Goal: Task Accomplishment & Management: Use online tool/utility

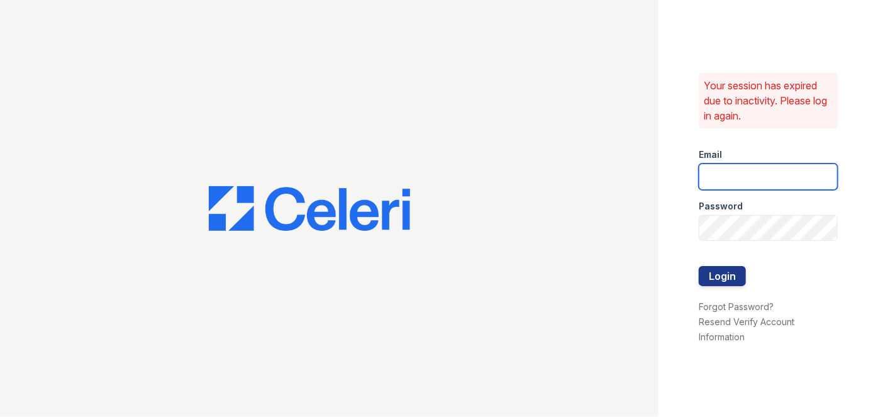
type input "darija.dedic@esusu.org"
click at [741, 263] on div at bounding box center [768, 253] width 139 height 25
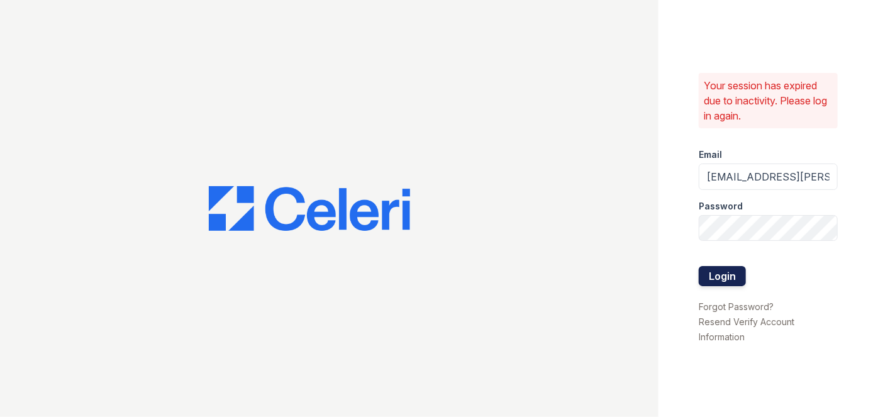
click at [737, 270] on button "Login" at bounding box center [722, 276] width 47 height 20
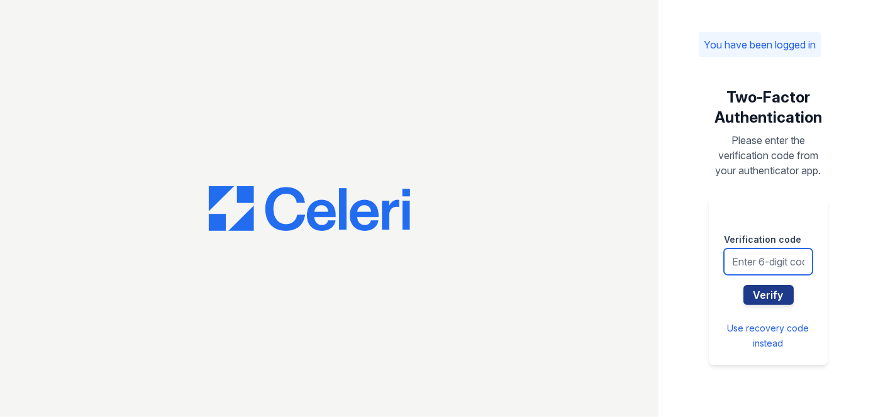
click at [747, 263] on input "text" at bounding box center [768, 261] width 89 height 26
type input "127938"
click at [743, 285] on button "Verify" at bounding box center [768, 295] width 50 height 20
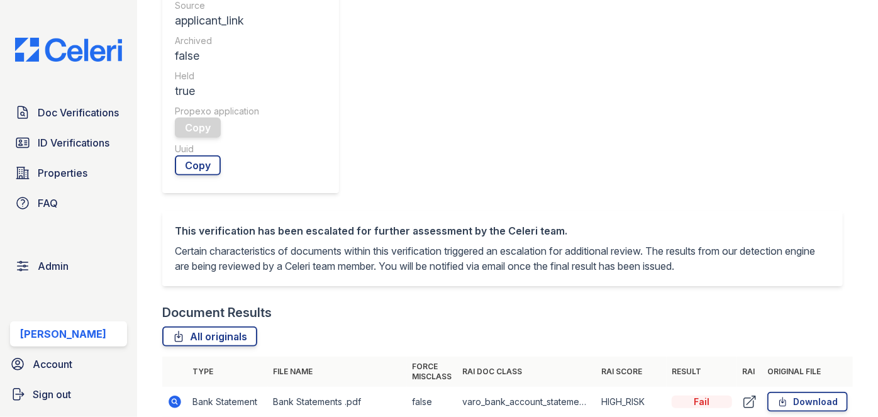
scroll to position [515, 0]
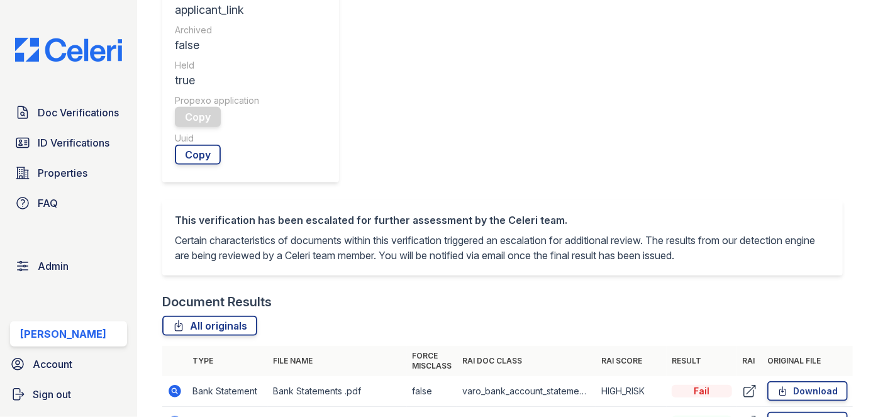
drag, startPoint x: 166, startPoint y: 172, endPoint x: 164, endPoint y: 158, distance: 14.1
click at [162, 407] on td at bounding box center [174, 422] width 25 height 31
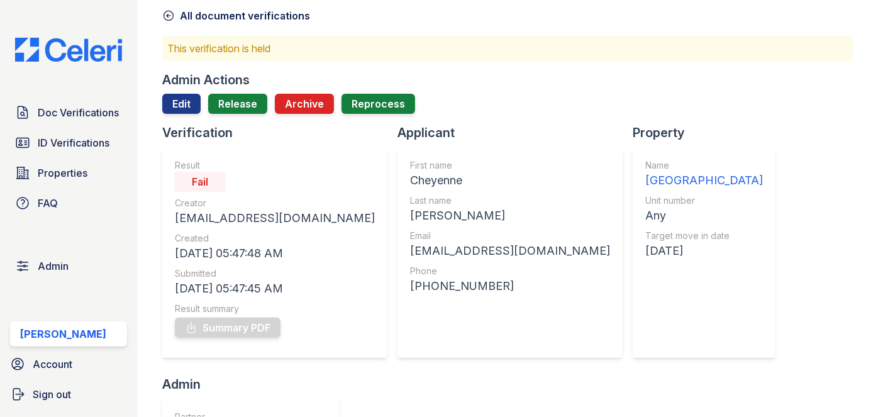
scroll to position [57, 0]
click at [185, 109] on link "Edit" at bounding box center [181, 104] width 38 height 20
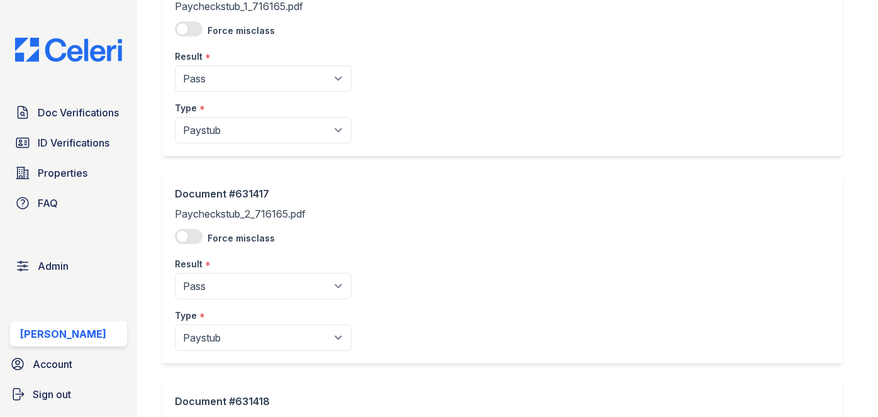
scroll to position [343, 0]
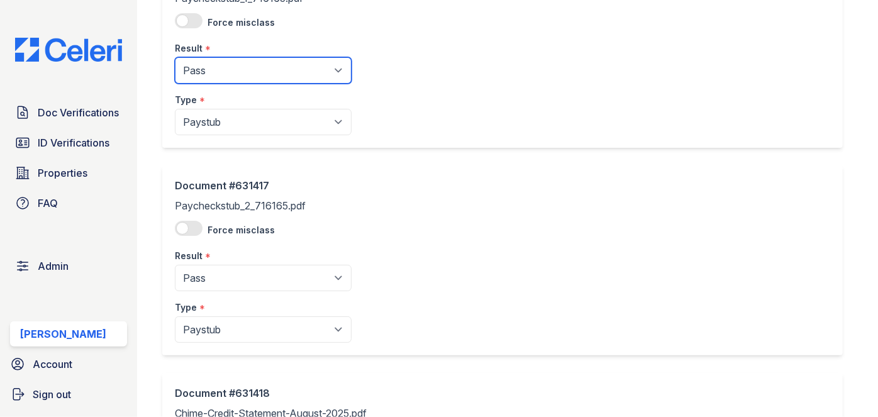
click at [221, 80] on select "Pending Sent Started Processing Pass Fail Caution Error N/A" at bounding box center [263, 70] width 177 height 26
select select "fail"
click at [175, 57] on select "Pending Sent Started Processing Pass Fail Caution Error N/A" at bounding box center [263, 70] width 177 height 26
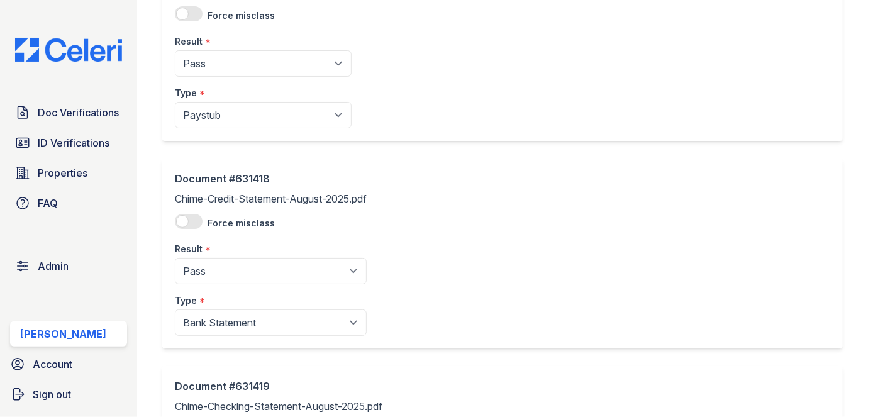
scroll to position [572, 0]
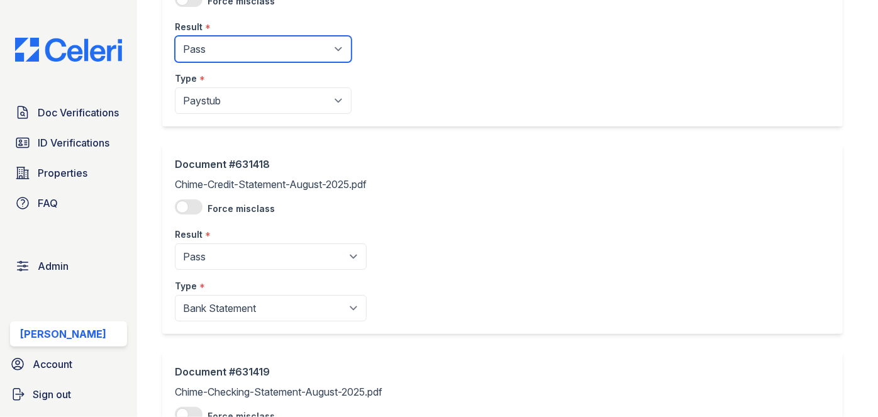
click at [220, 52] on select "Pending Sent Started Processing Pass Fail Caution Error N/A" at bounding box center [263, 49] width 177 height 26
select select "fail"
click at [175, 36] on select "Pending Sent Started Processing Pass Fail Caution Error N/A" at bounding box center [263, 49] width 177 height 26
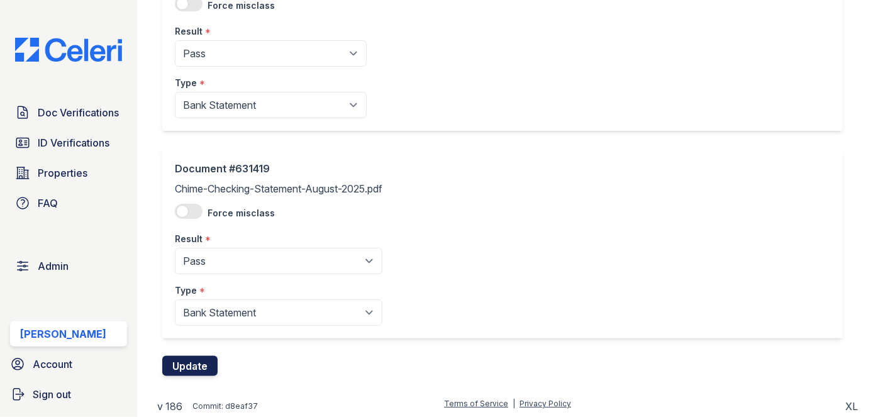
click at [185, 364] on button "Update" at bounding box center [189, 366] width 55 height 20
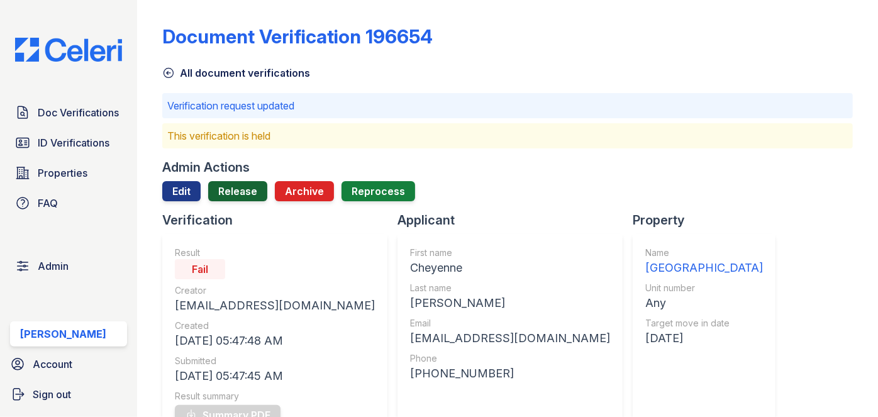
click at [238, 192] on link "Release" at bounding box center [237, 191] width 59 height 20
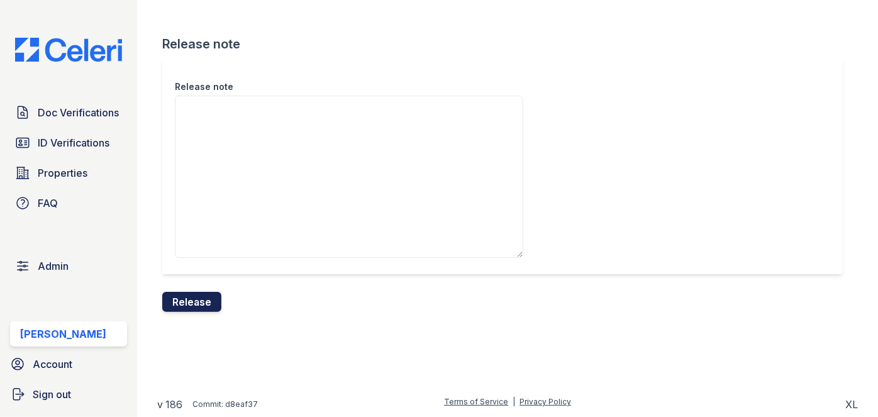
click at [196, 300] on button "Release" at bounding box center [191, 302] width 59 height 20
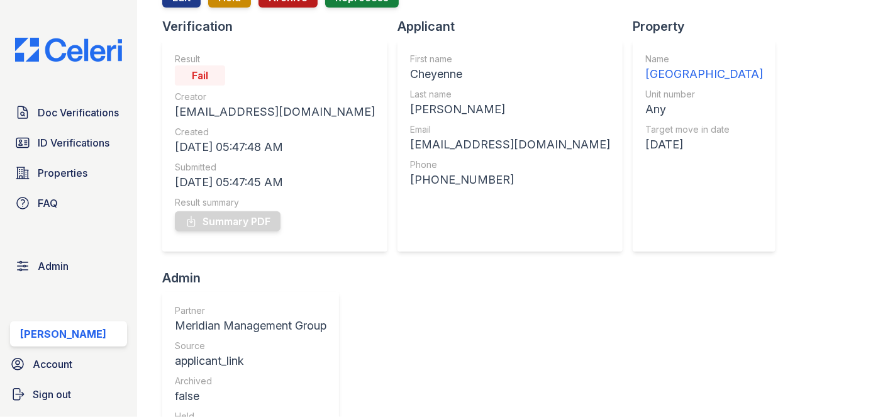
scroll to position [57, 0]
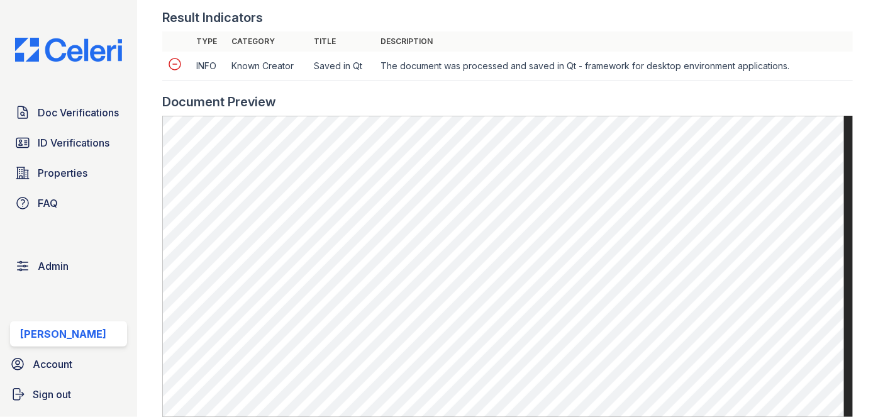
scroll to position [457, 0]
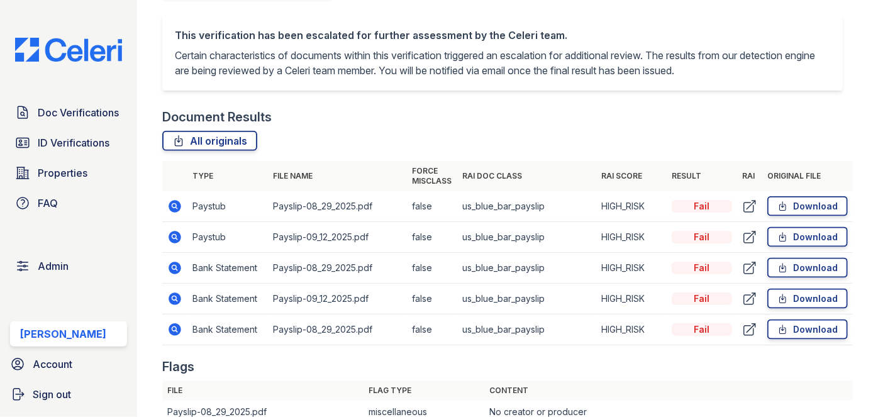
scroll to position [743, 0]
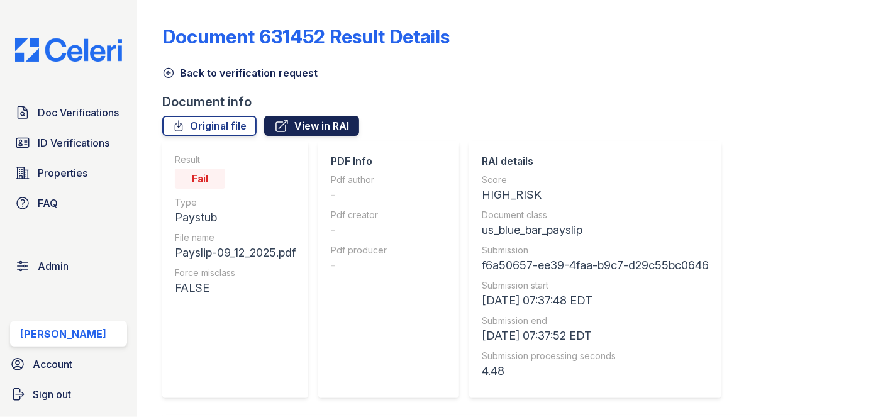
click at [322, 125] on link "View in RAI" at bounding box center [311, 126] width 95 height 20
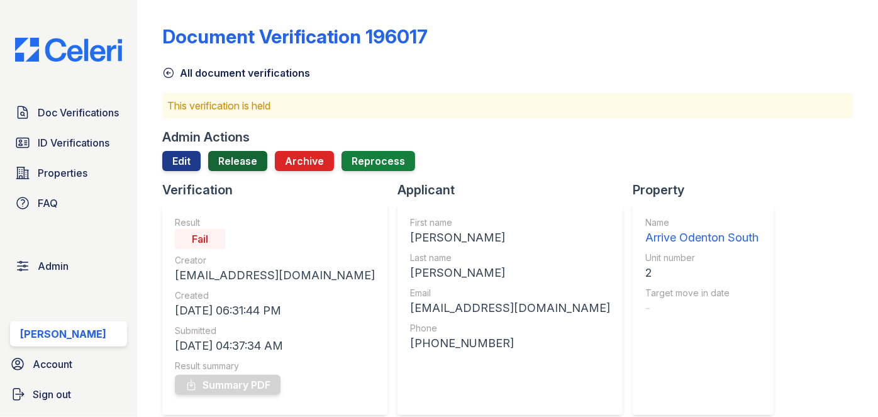
click at [255, 159] on link "Release" at bounding box center [237, 161] width 59 height 20
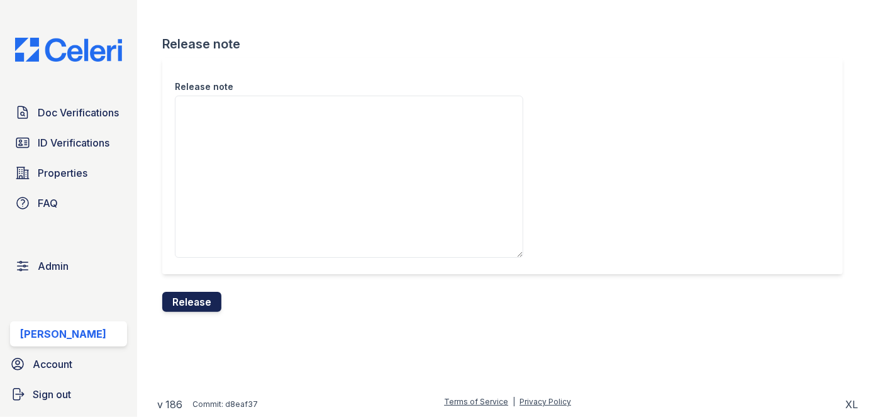
drag, startPoint x: 225, startPoint y: 296, endPoint x: 218, endPoint y: 298, distance: 7.2
click at [220, 298] on form "Release note Release note Release" at bounding box center [507, 173] width 691 height 277
click at [216, 297] on button "Release" at bounding box center [191, 302] width 59 height 20
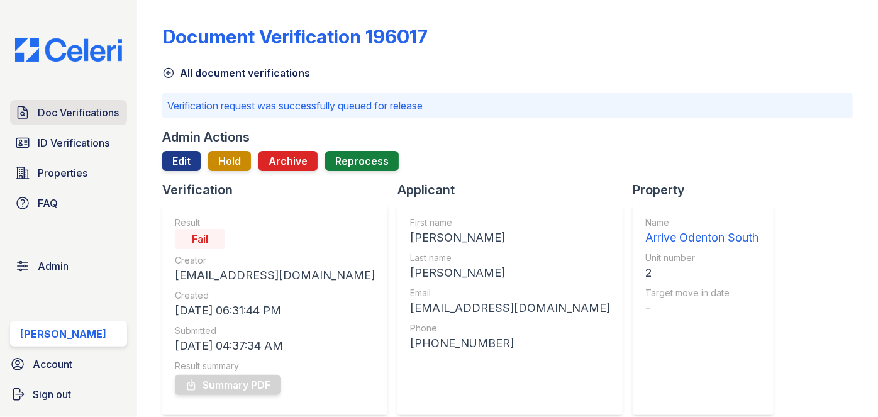
click at [40, 109] on span "Doc Verifications" at bounding box center [78, 112] width 81 height 15
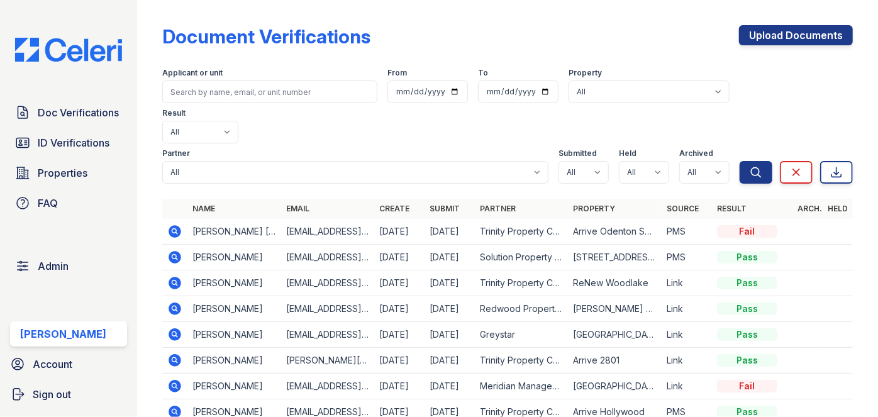
scroll to position [114, 0]
